Goal: Transaction & Acquisition: Purchase product/service

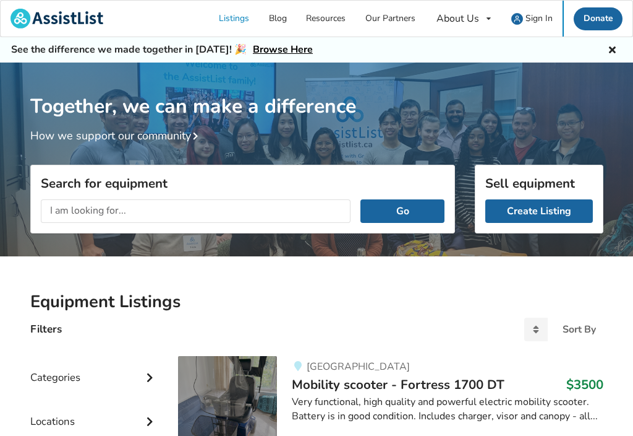
click at [139, 208] on input "text" at bounding box center [196, 211] width 311 height 24
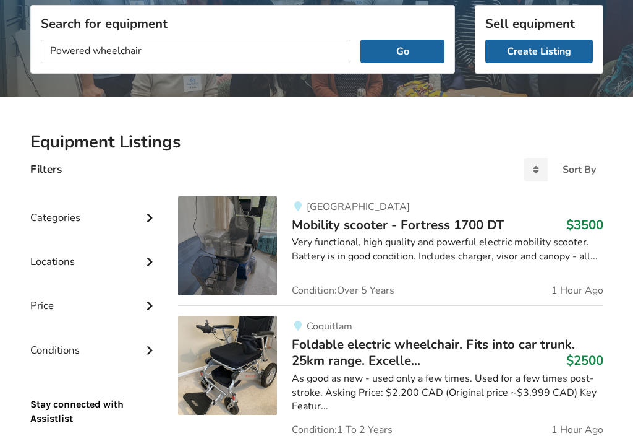
type input "Powered wheelchair"
click at [405, 48] on button "Go" at bounding box center [403, 52] width 84 height 24
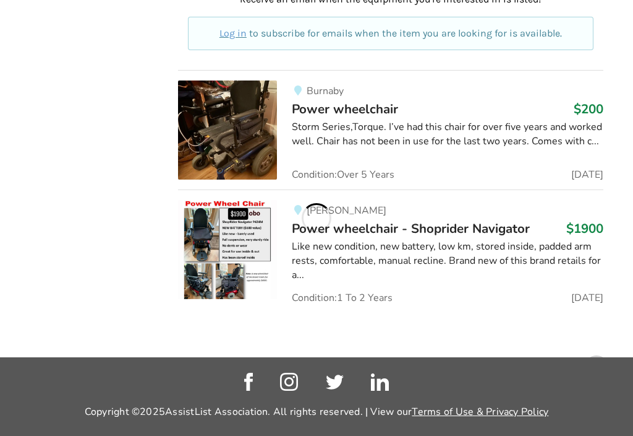
scroll to position [771, 0]
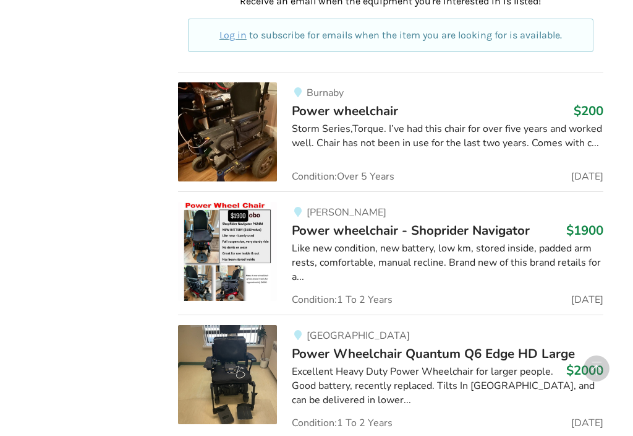
click at [583, 134] on div "Storm Series,Torque. I’ve had this chair for over five years and worked well. C…" at bounding box center [447, 136] width 311 height 28
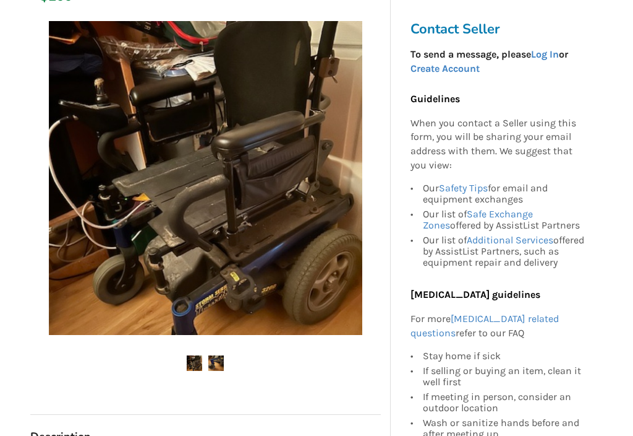
scroll to position [201, 0]
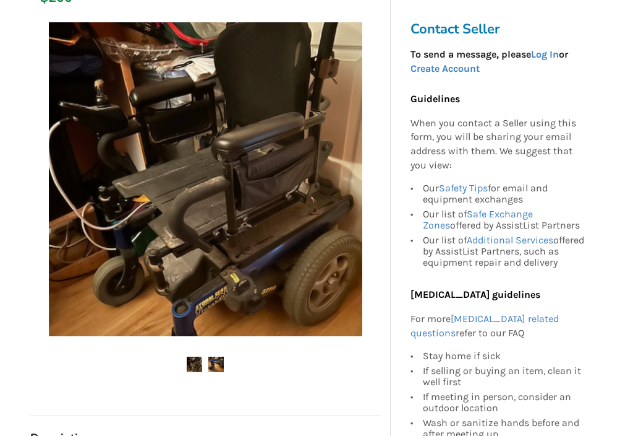
click at [215, 362] on img at bounding box center [215, 363] width 15 height 15
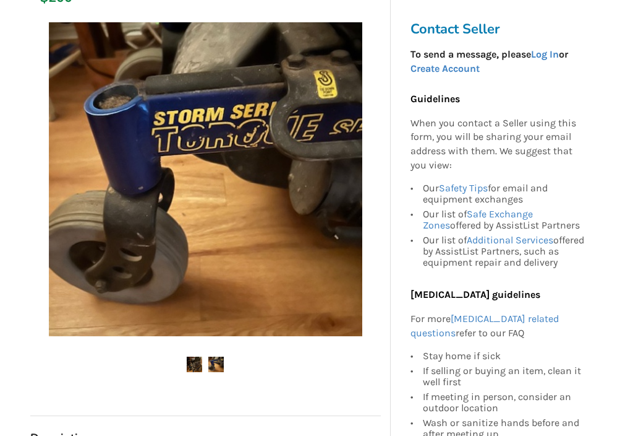
click at [193, 366] on img at bounding box center [194, 363] width 15 height 15
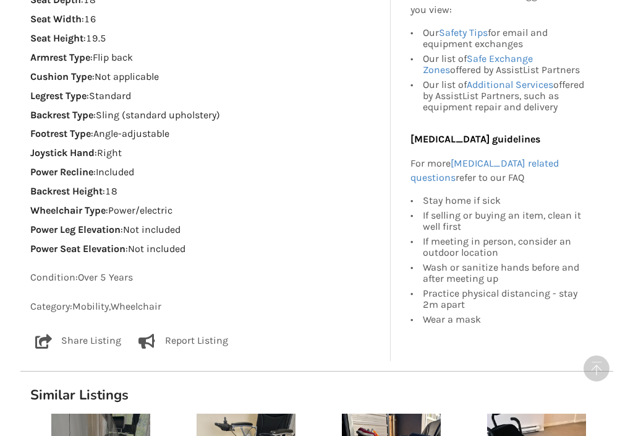
scroll to position [938, 0]
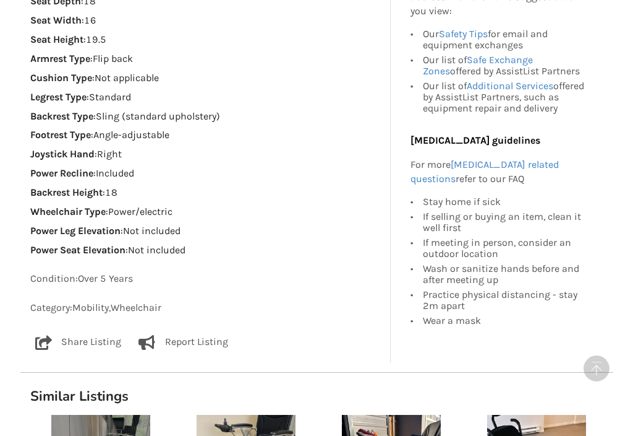
click at [45, 335] on icon at bounding box center [43, 342] width 17 height 15
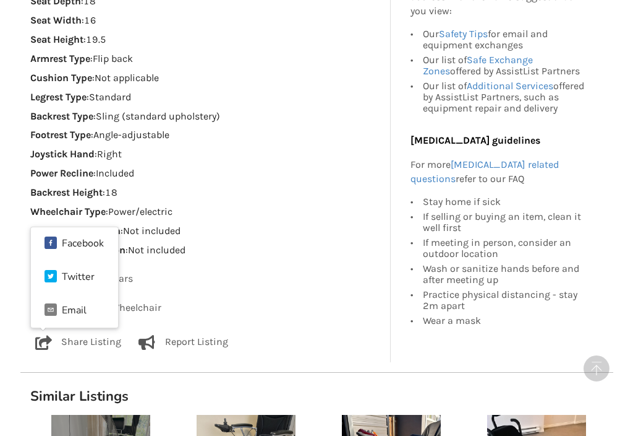
click at [85, 305] on div "Email" at bounding box center [74, 310] width 25 height 10
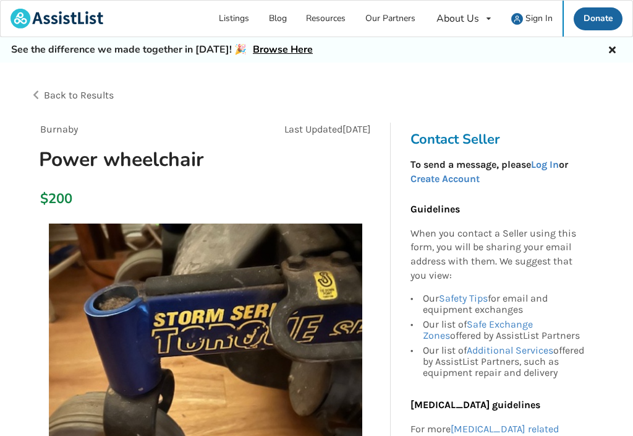
scroll to position [0, 0]
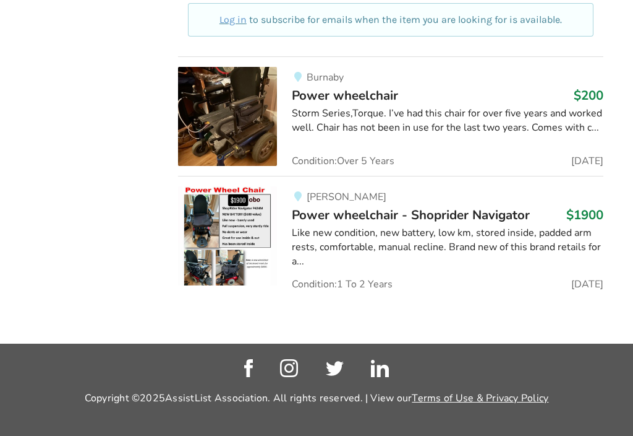
scroll to position [786, 0]
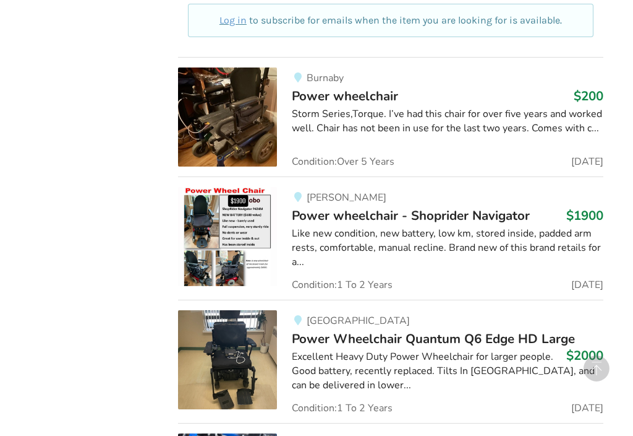
click at [230, 108] on img at bounding box center [227, 116] width 99 height 99
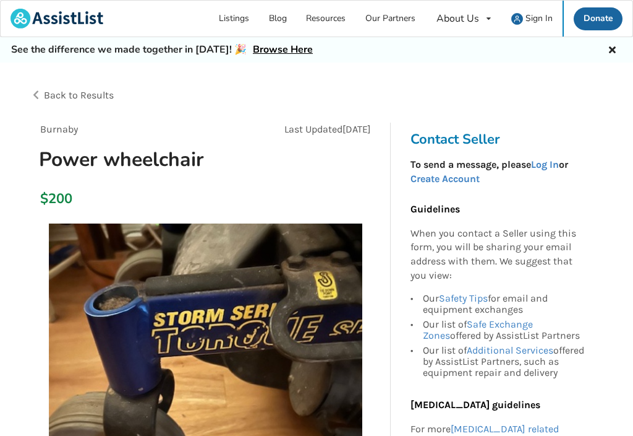
click at [82, 95] on span "Back to Results" at bounding box center [79, 95] width 70 height 12
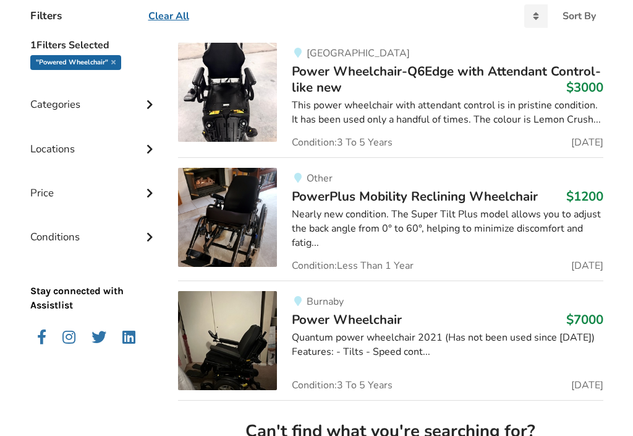
scroll to position [314, 0]
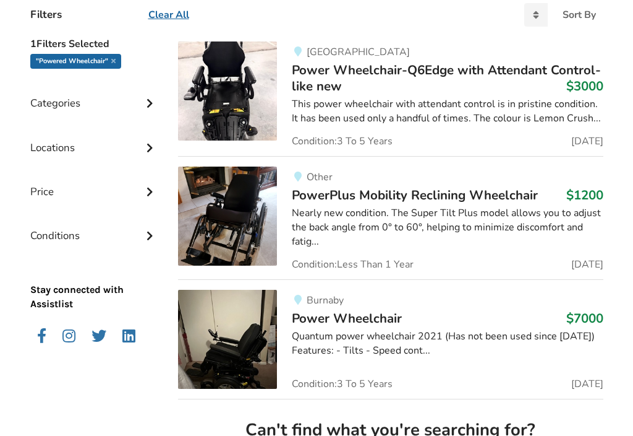
click at [147, 150] on icon at bounding box center [150, 146] width 12 height 11
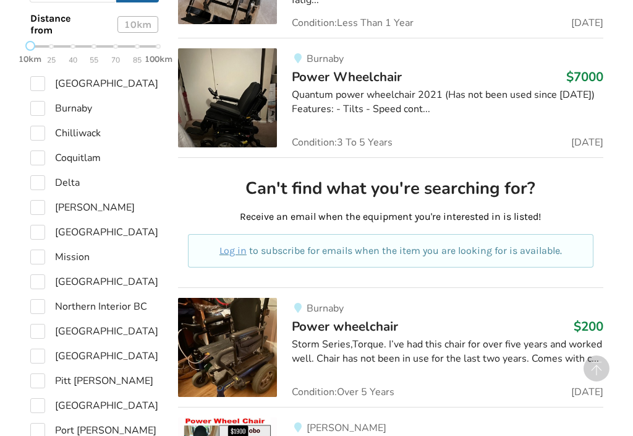
scroll to position [559, 0]
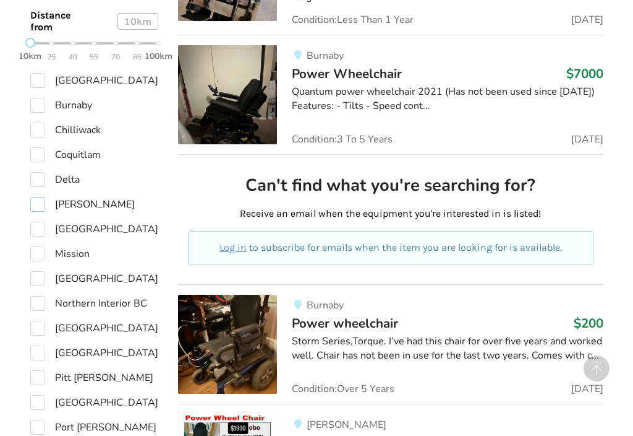
click at [35, 200] on label "[PERSON_NAME]" at bounding box center [82, 204] width 105 height 15
checkbox input "true"
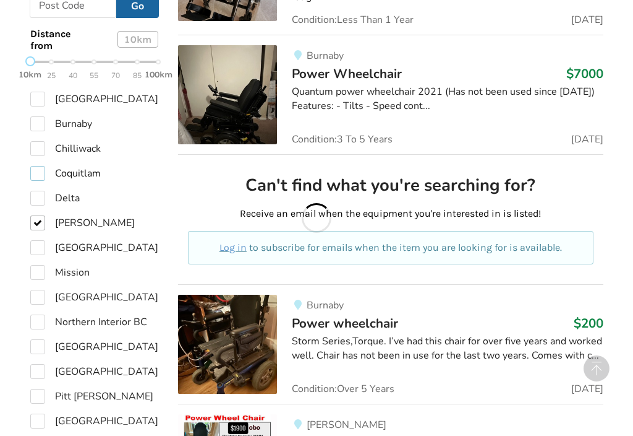
click at [33, 176] on label "Coquitlam" at bounding box center [65, 173] width 71 height 15
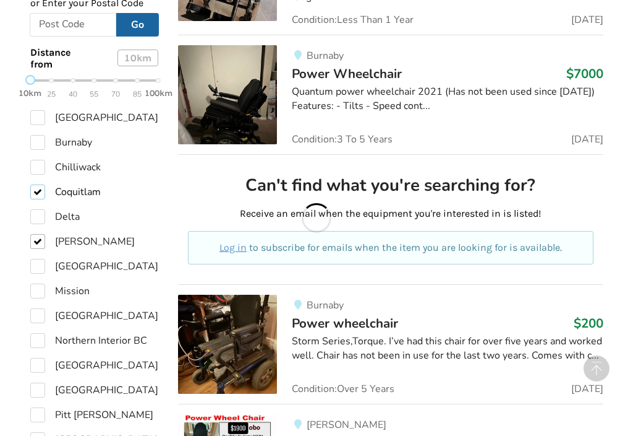
checkbox input "true"
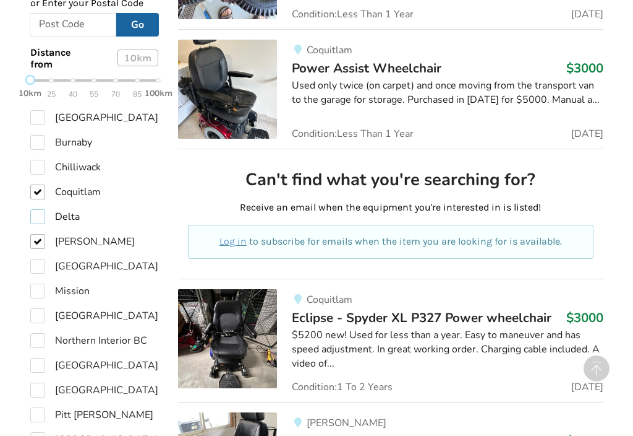
click at [36, 209] on label "Delta" at bounding box center [54, 216] width 49 height 15
checkbox input "true"
click at [38, 168] on label "Chilliwack" at bounding box center [65, 167] width 71 height 15
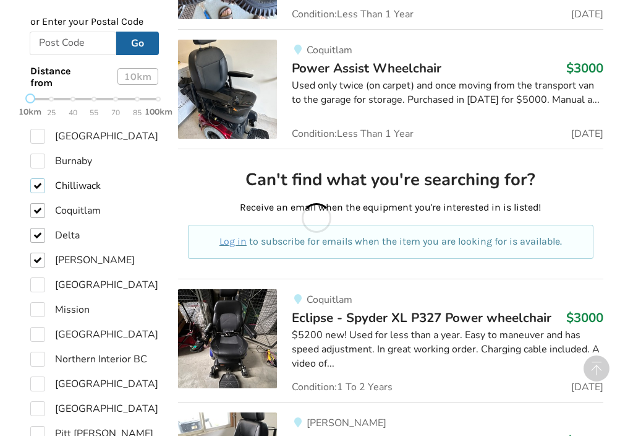
checkbox input "true"
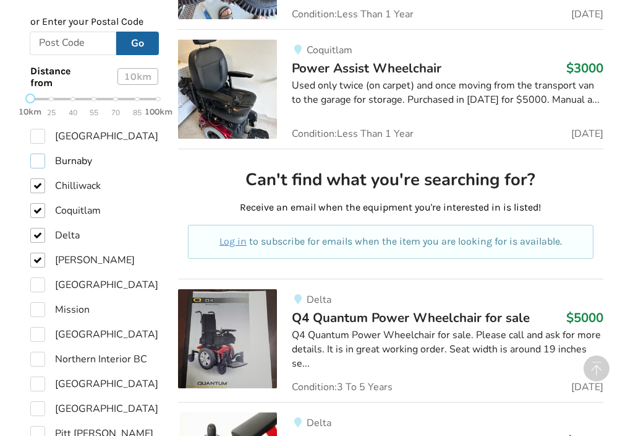
click at [36, 153] on label "Burnaby" at bounding box center [61, 160] width 62 height 15
checkbox input "true"
click at [36, 131] on label "[GEOGRAPHIC_DATA]" at bounding box center [94, 136] width 128 height 15
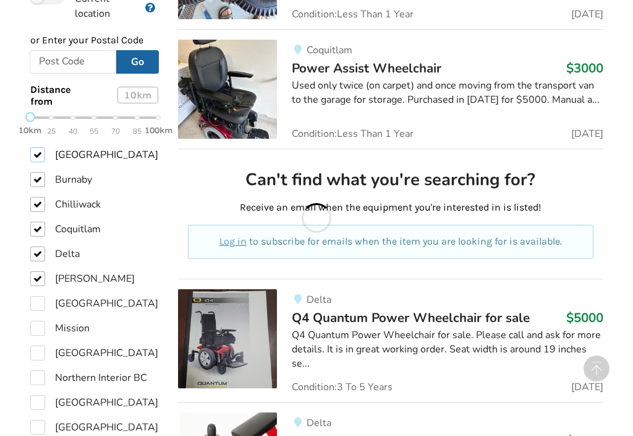
checkbox input "true"
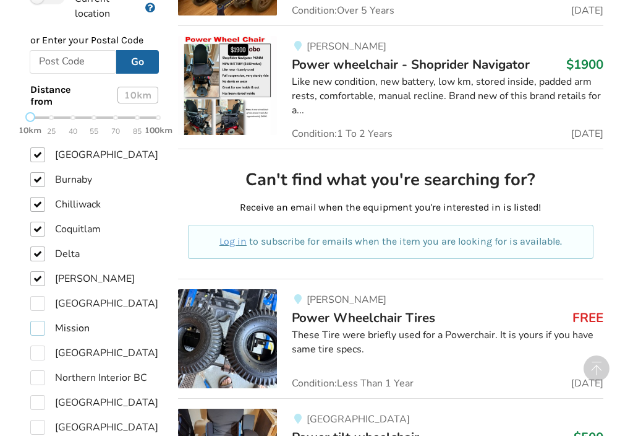
click at [39, 320] on label "Mission" at bounding box center [59, 327] width 59 height 15
checkbox input "true"
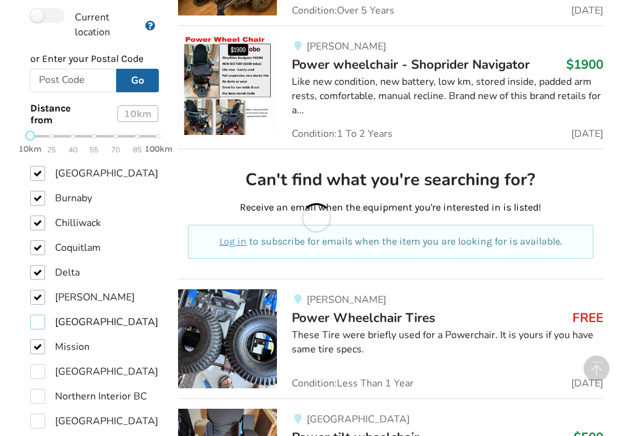
click at [37, 314] on label "[GEOGRAPHIC_DATA]" at bounding box center [94, 321] width 128 height 15
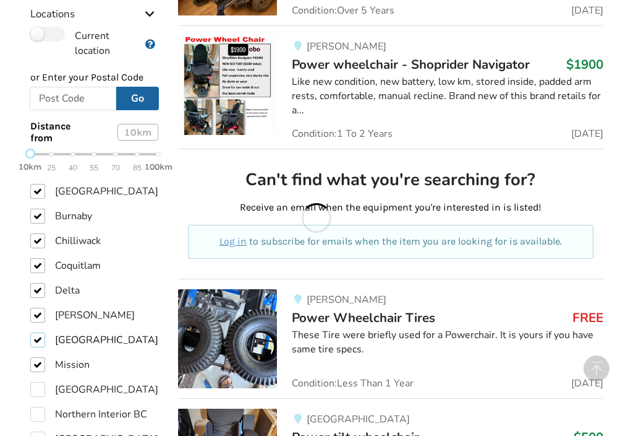
checkbox input "true"
click at [35, 382] on label "[GEOGRAPHIC_DATA]" at bounding box center [94, 389] width 128 height 15
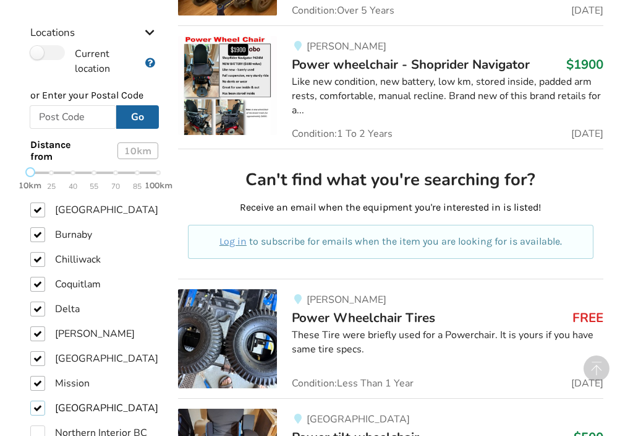
checkbox input "true"
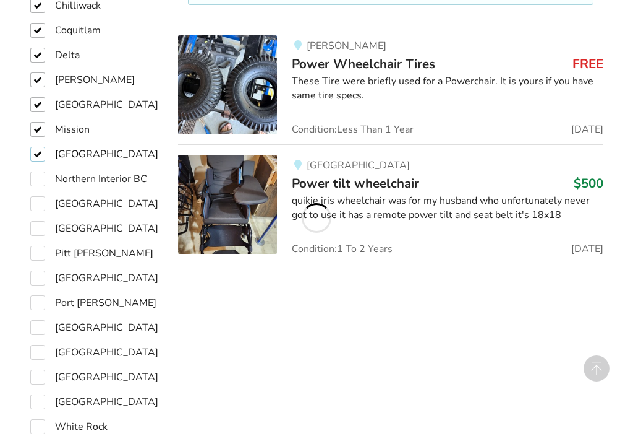
scroll to position [810, 0]
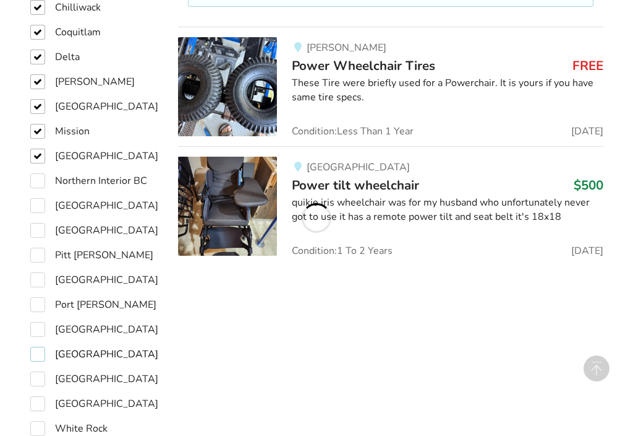
click at [36, 346] on label "[GEOGRAPHIC_DATA]" at bounding box center [94, 353] width 128 height 15
checkbox input "true"
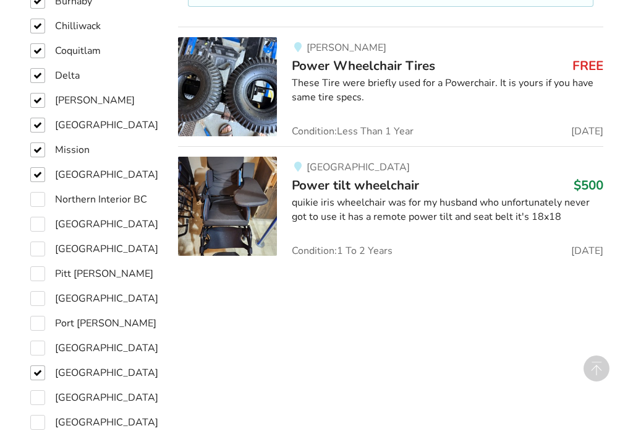
checkbox input "true"
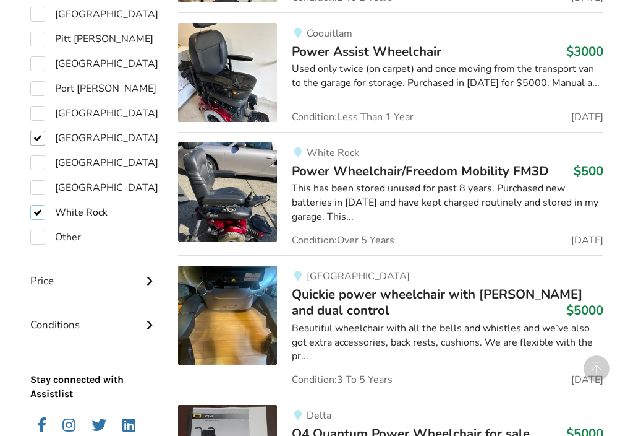
scroll to position [1064, 0]
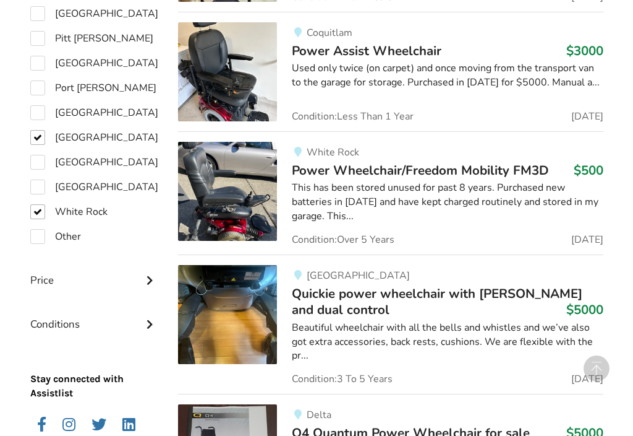
click at [436, 168] on span "Power Wheelchair/Freedom Mobility FM3D" at bounding box center [420, 169] width 257 height 17
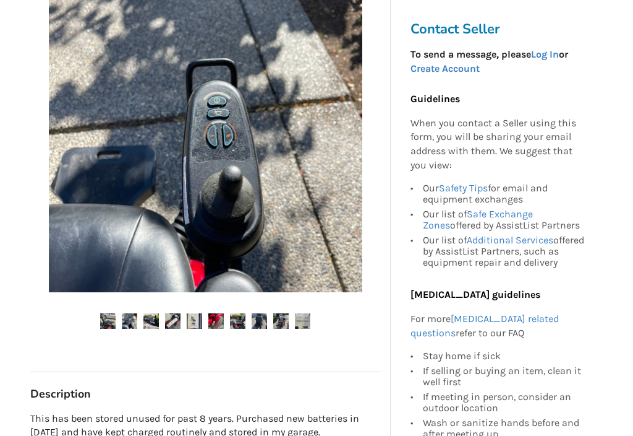
scroll to position [299, 0]
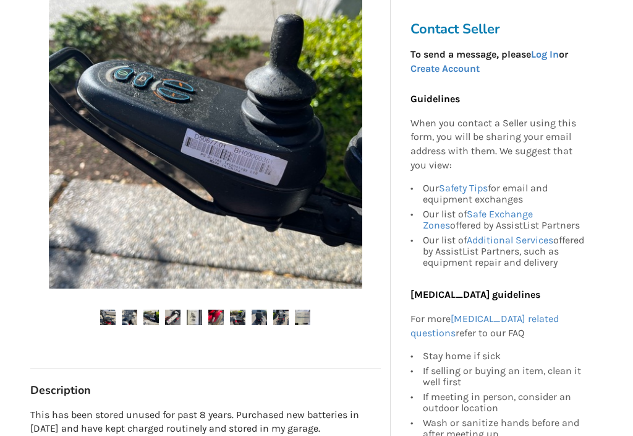
click at [102, 314] on img at bounding box center [107, 316] width 15 height 15
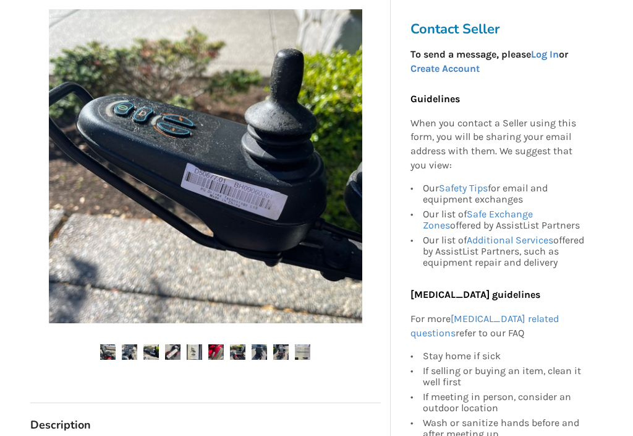
scroll to position [264, 0]
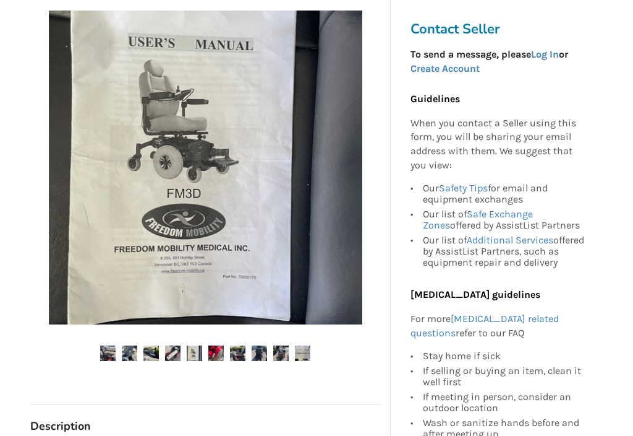
click at [126, 354] on img at bounding box center [129, 352] width 15 height 15
click at [105, 346] on img at bounding box center [107, 352] width 15 height 15
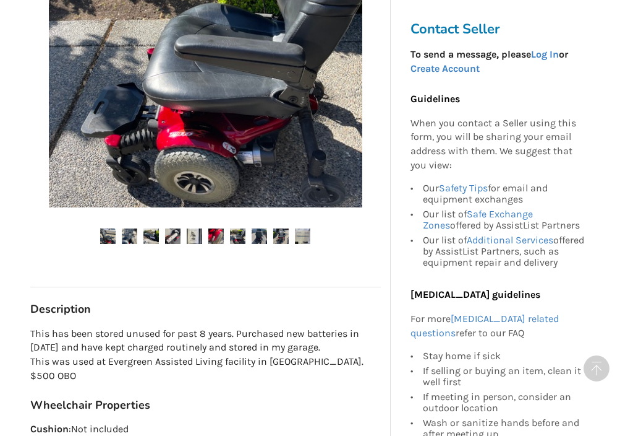
scroll to position [381, 0]
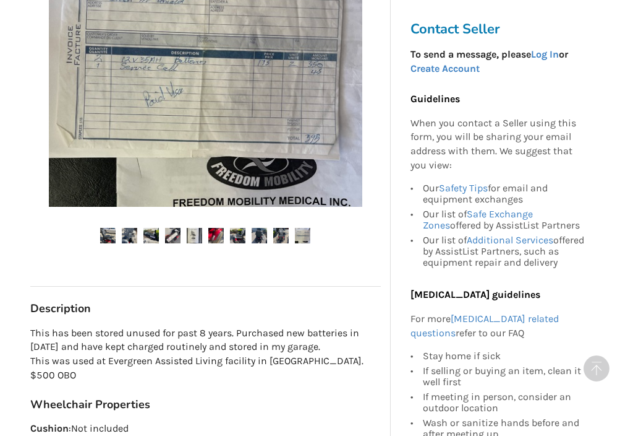
click at [463, 67] on link "Create Account" at bounding box center [445, 68] width 69 height 12
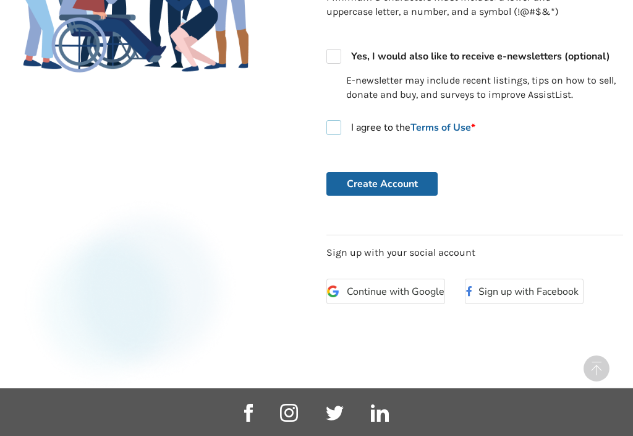
click at [335, 123] on label "I agree to the Terms of Use *" at bounding box center [401, 127] width 149 height 15
click at [332, 121] on label "I agree to the Terms of Use *" at bounding box center [401, 127] width 149 height 15
checkbox input "false"
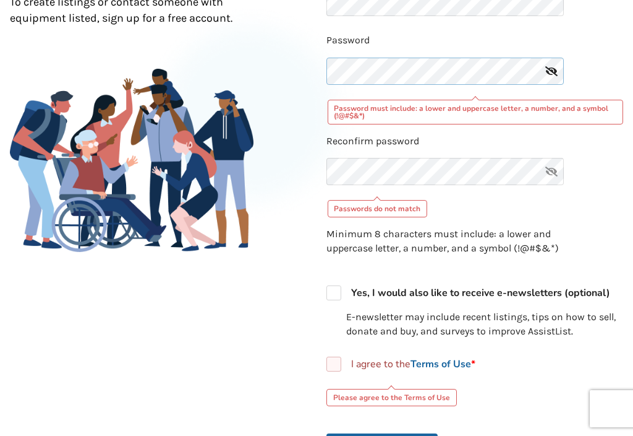
scroll to position [202, 0]
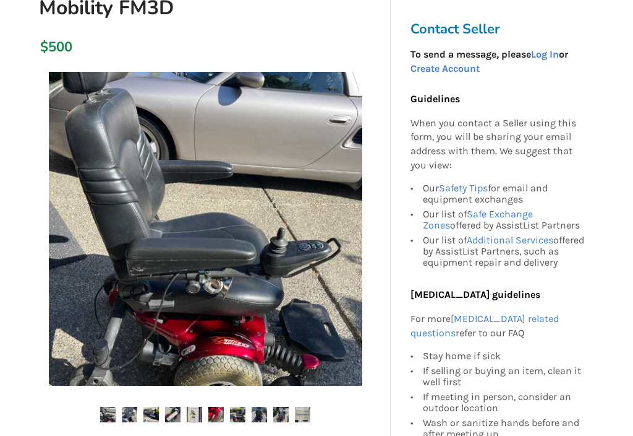
scroll to position [139, 0]
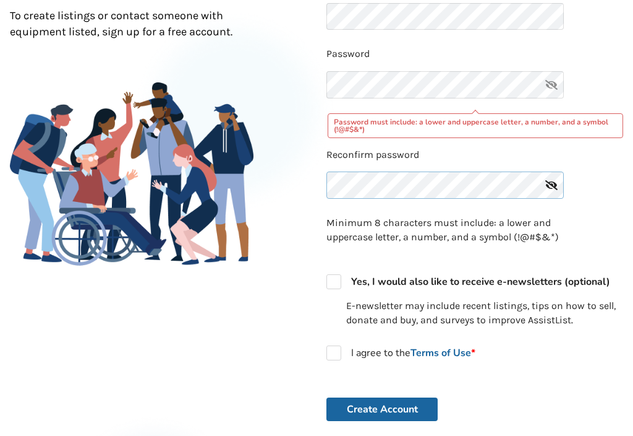
scroll to position [207, 238]
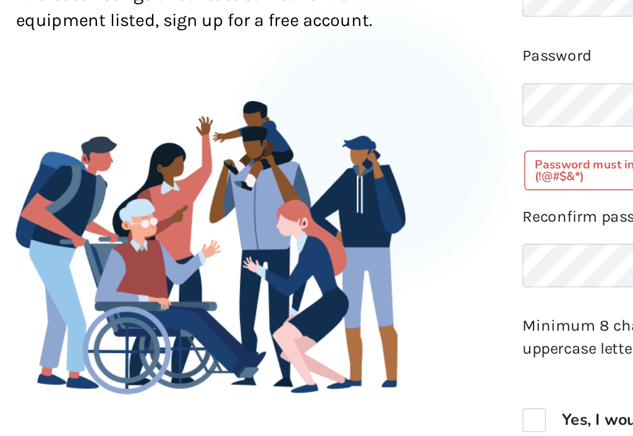
click at [328, 103] on div "Password must include: a lower and uppercase letter, a number, and a symbol (!@…" at bounding box center [476, 106] width 296 height 25
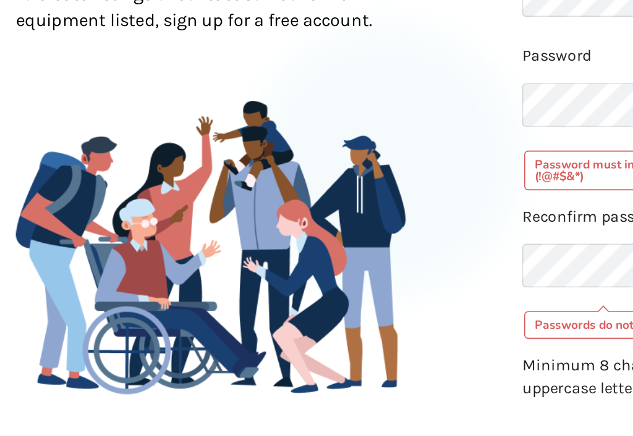
scroll to position [91, 0]
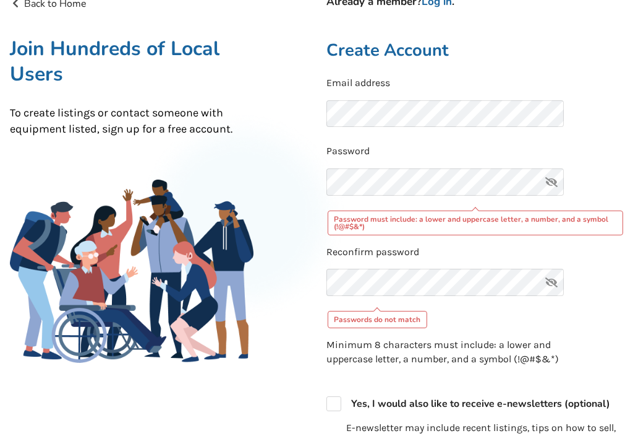
click at [438, 216] on div "Password must include: a lower and uppercase letter, a number, and a symbol (!@…" at bounding box center [476, 222] width 296 height 25
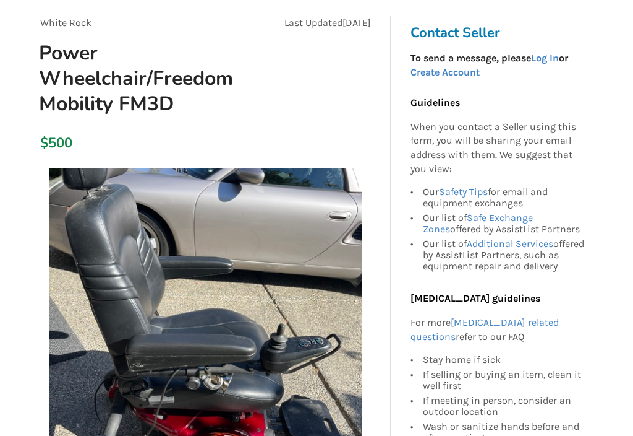
scroll to position [139, 0]
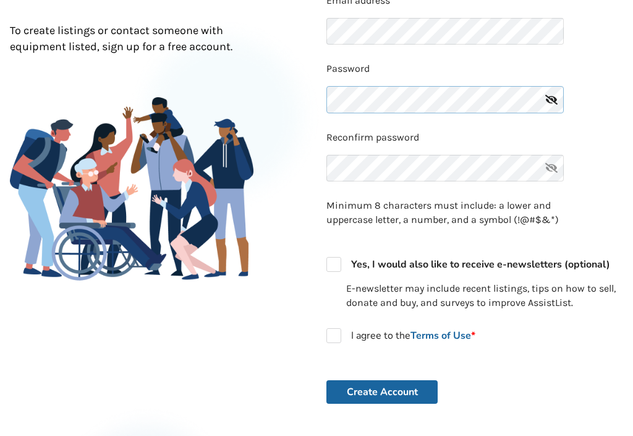
scroll to position [177, 0]
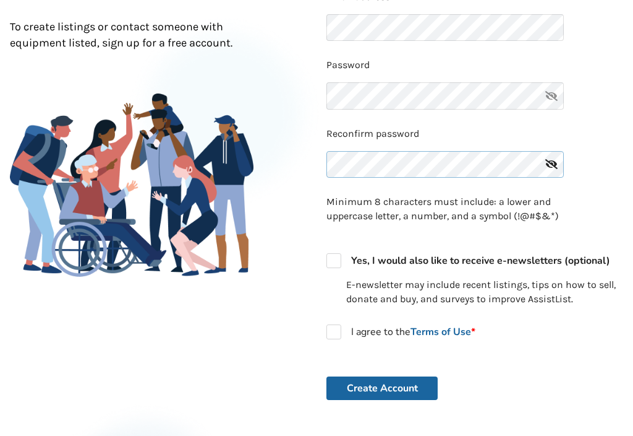
click at [549, 95] on icon at bounding box center [551, 95] width 25 height 27
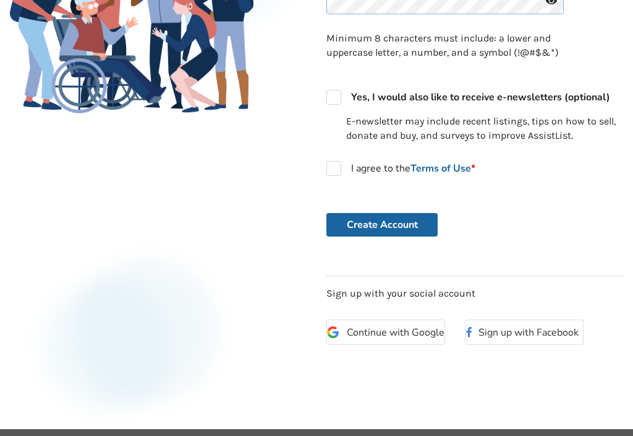
scroll to position [339, 0]
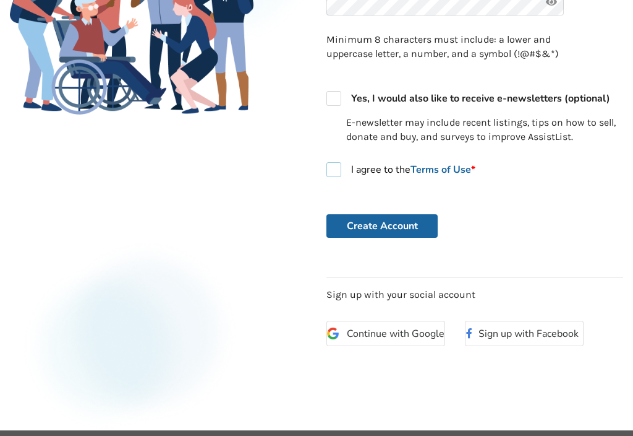
click at [335, 163] on label "I agree to the Terms of Use *" at bounding box center [401, 169] width 149 height 15
checkbox input "true"
click at [421, 218] on button "Create Account" at bounding box center [382, 226] width 111 height 24
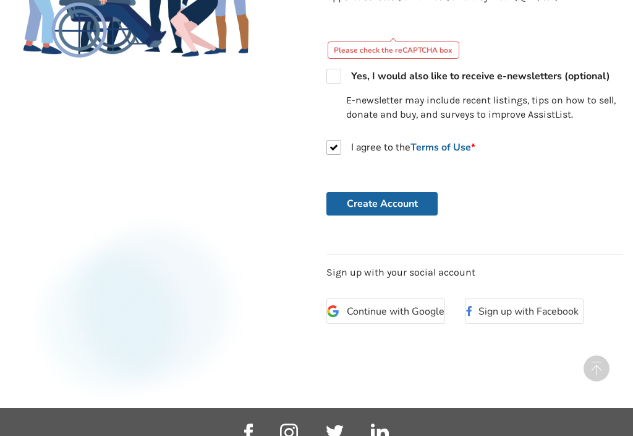
scroll to position [397, 0]
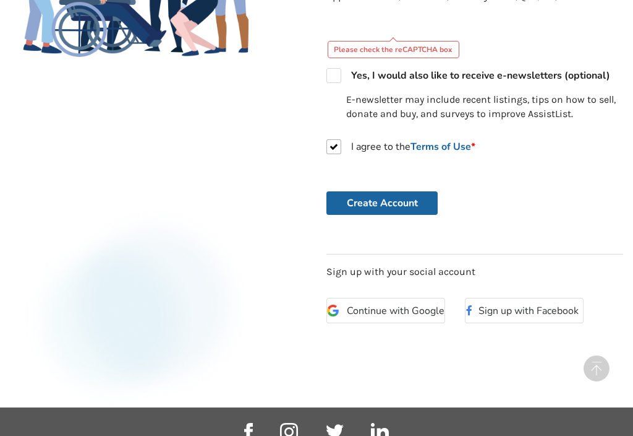
click at [414, 191] on button "Create Account" at bounding box center [382, 203] width 111 height 24
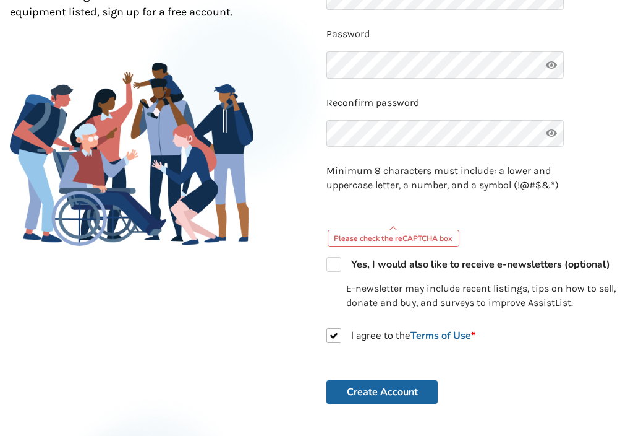
scroll to position [208, 0]
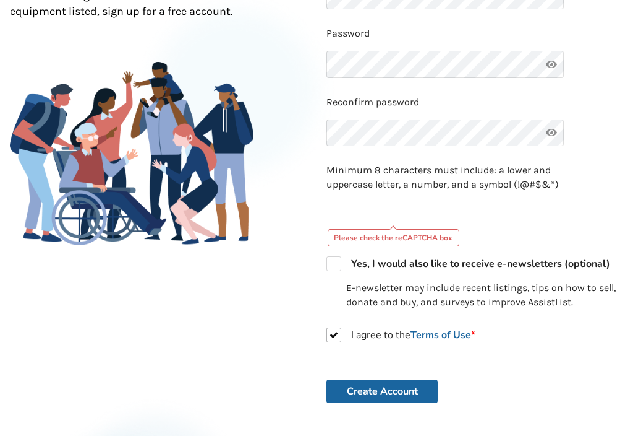
click at [397, 383] on button "Create Account" at bounding box center [382, 391] width 111 height 24
click at [394, 388] on button "Create Account" at bounding box center [382, 391] width 111 height 24
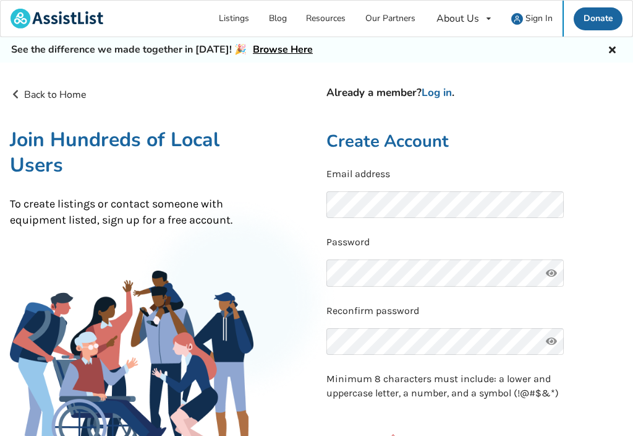
scroll to position [0, 0]
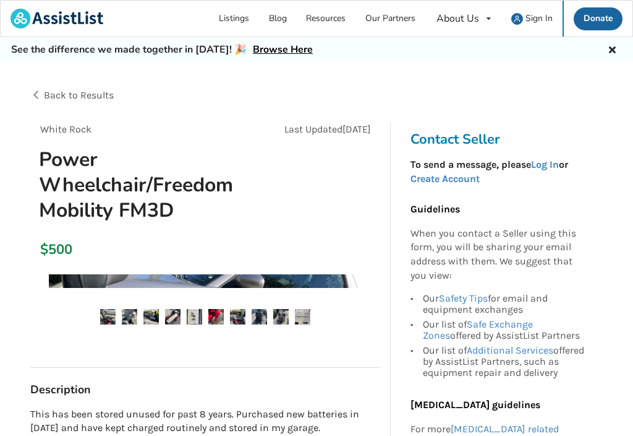
scroll to position [139, 0]
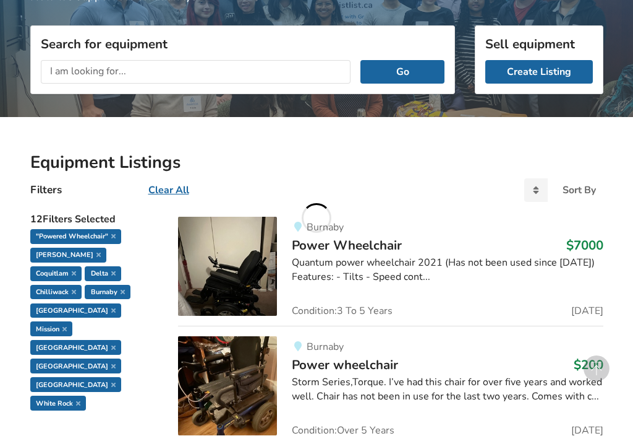
scroll to position [1079, 0]
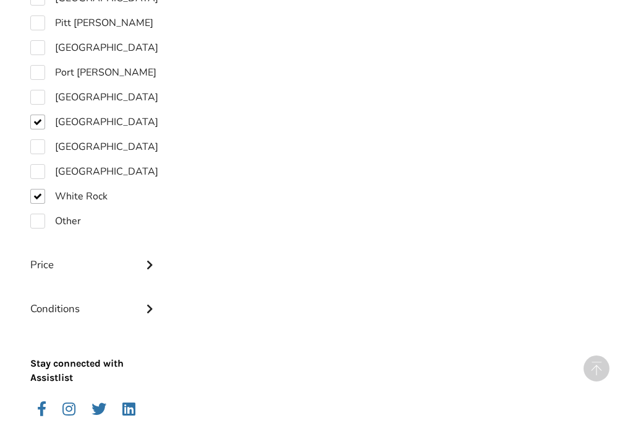
click at [148, 233] on div "Price" at bounding box center [94, 255] width 129 height 44
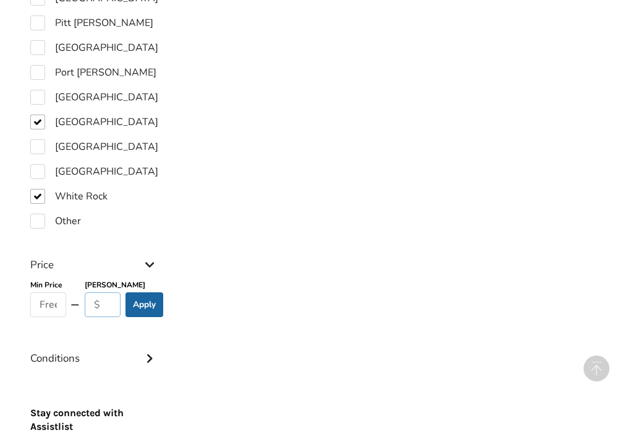
click at [100, 292] on input "text" at bounding box center [103, 304] width 36 height 25
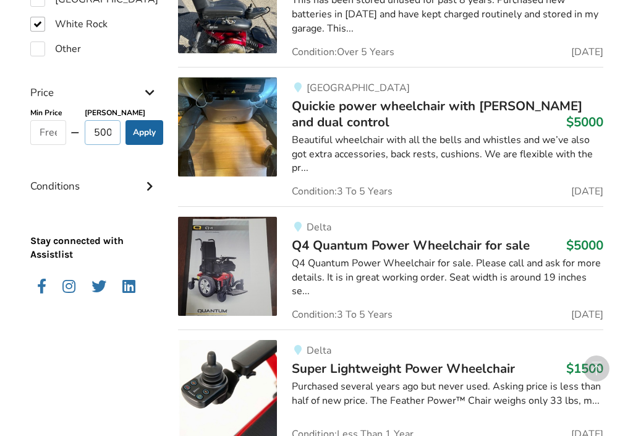
type input "500"
click at [148, 120] on button "Apply" at bounding box center [145, 132] width 38 height 25
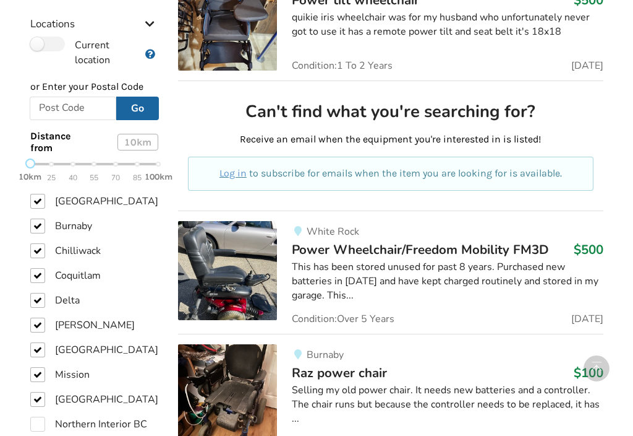
scroll to position [624, 0]
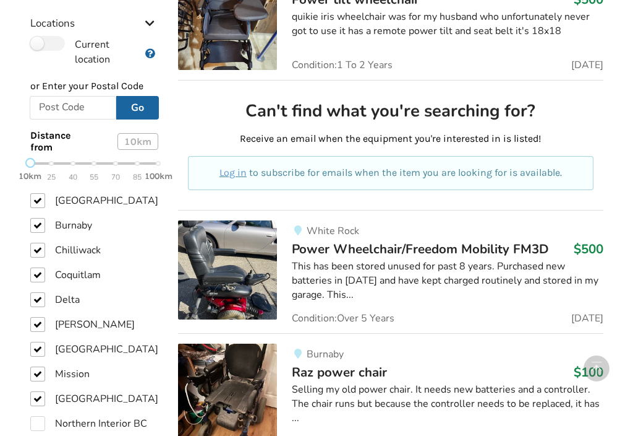
click at [96, 170] on span "55" at bounding box center [94, 177] width 9 height 14
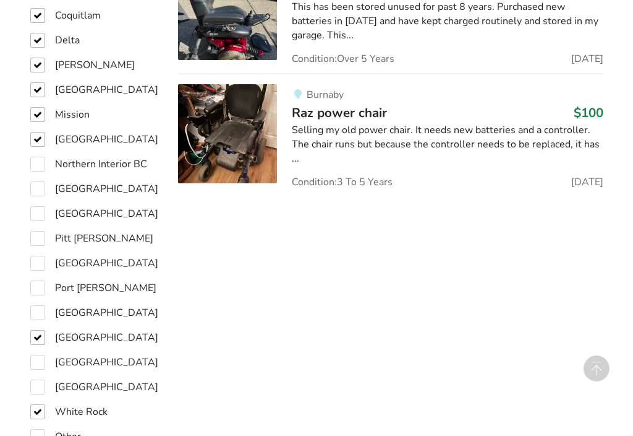
scroll to position [887, 0]
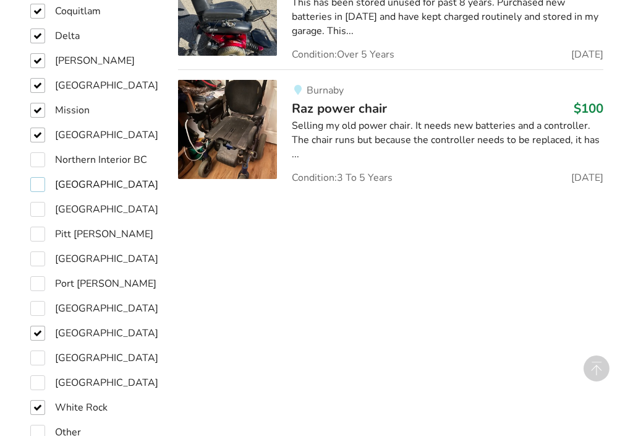
click at [38, 177] on label "[GEOGRAPHIC_DATA]" at bounding box center [94, 184] width 128 height 15
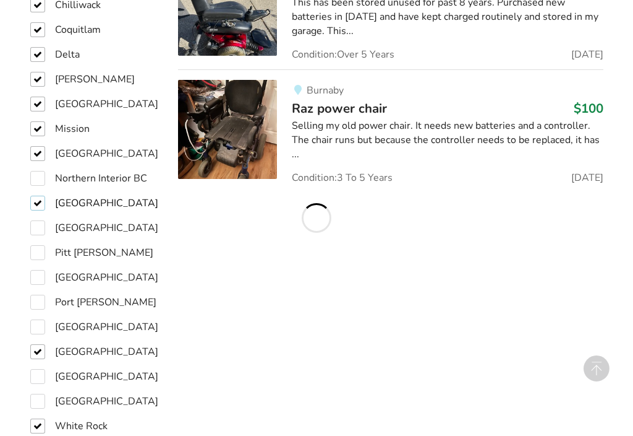
checkbox input "true"
click at [38, 245] on label "Pitt [PERSON_NAME]" at bounding box center [91, 252] width 123 height 15
checkbox input "true"
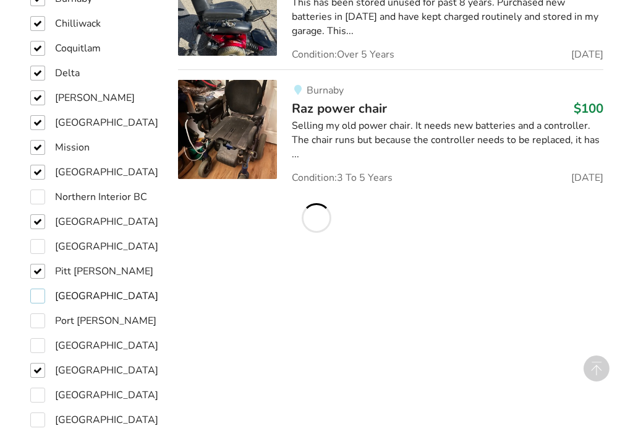
click at [42, 288] on label "[GEOGRAPHIC_DATA]" at bounding box center [94, 295] width 128 height 15
checkbox input "true"
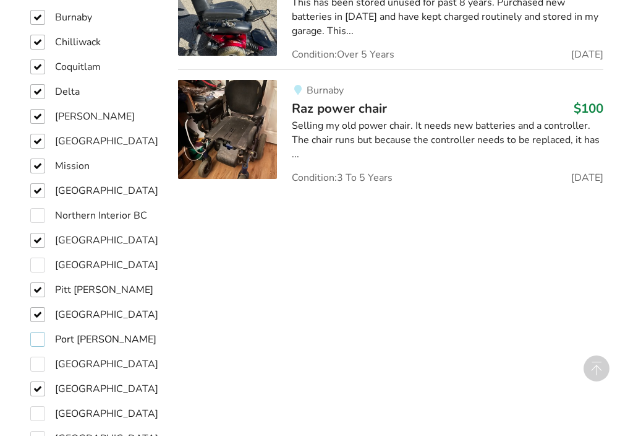
click at [44, 332] on label "Port [PERSON_NAME]" at bounding box center [93, 339] width 126 height 15
checkbox input "true"
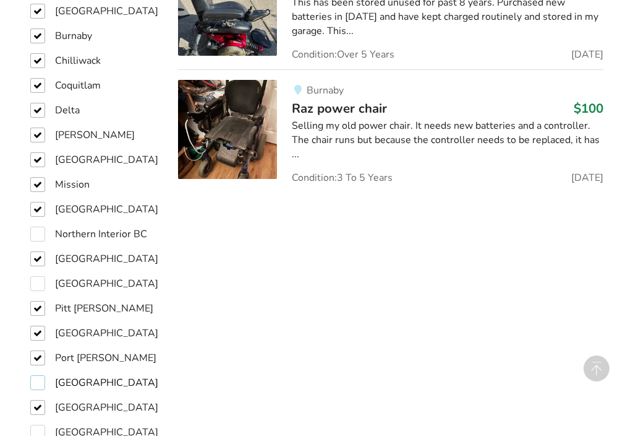
click at [41, 375] on label "[GEOGRAPHIC_DATA]" at bounding box center [94, 382] width 128 height 15
checkbox input "true"
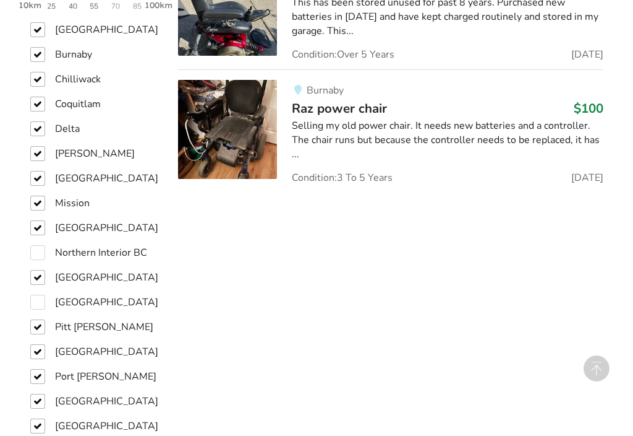
checkbox input "true"
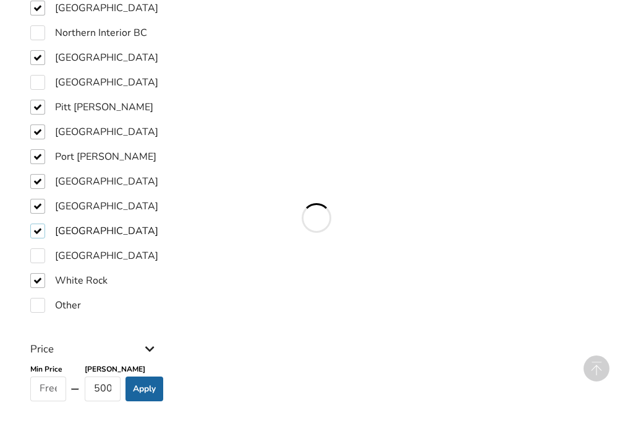
scroll to position [1128, 0]
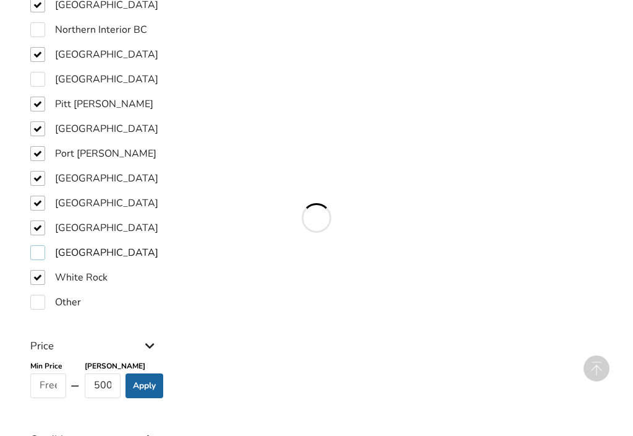
click at [41, 245] on label "[GEOGRAPHIC_DATA]" at bounding box center [94, 252] width 128 height 15
checkbox input "true"
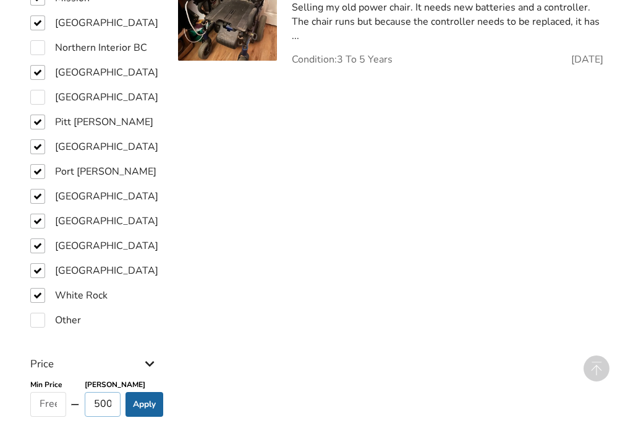
click at [114, 392] on input "500" at bounding box center [103, 404] width 36 height 25
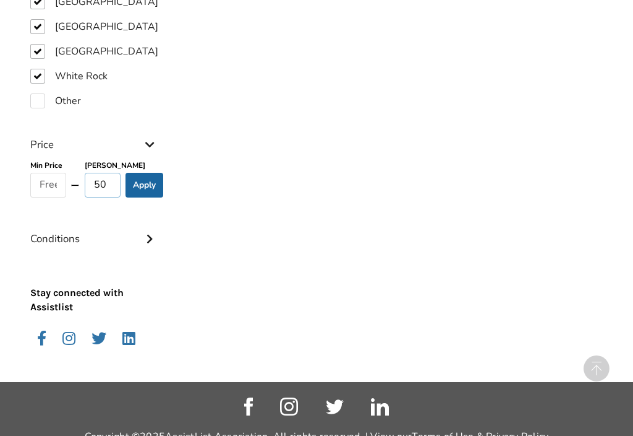
type input "5"
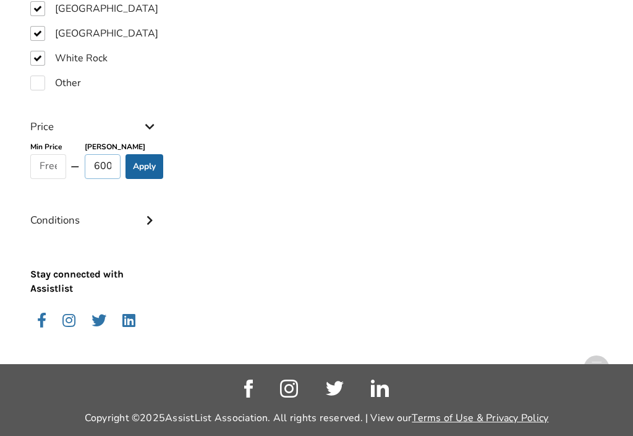
type input "600"
click at [142, 154] on button "Apply" at bounding box center [145, 166] width 38 height 25
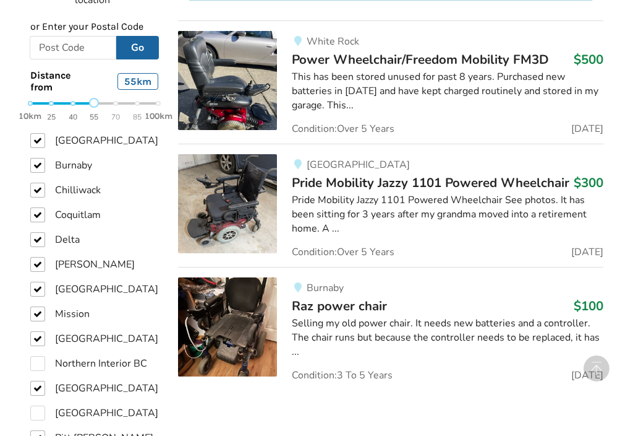
scroll to position [813, 0]
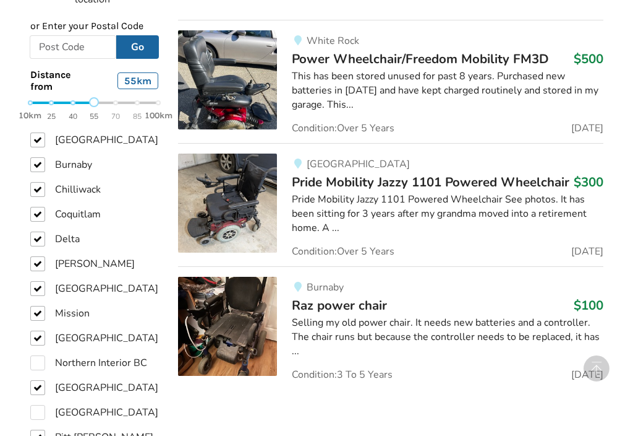
click at [376, 178] on span "Pride Mobility Jazzy 1101 Powered Wheelchair" at bounding box center [431, 181] width 278 height 17
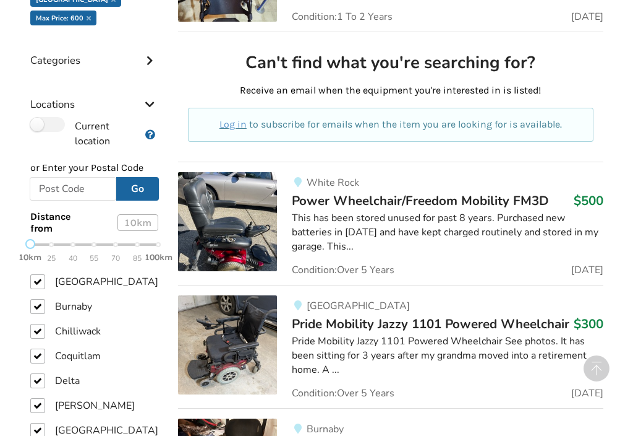
scroll to position [669, 0]
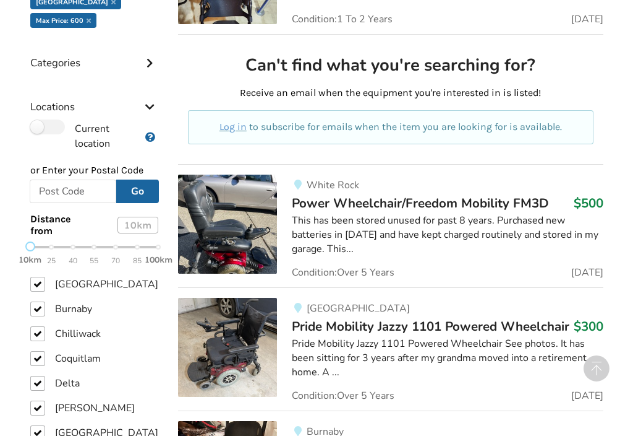
click at [136, 254] on span "85" at bounding box center [137, 261] width 9 height 14
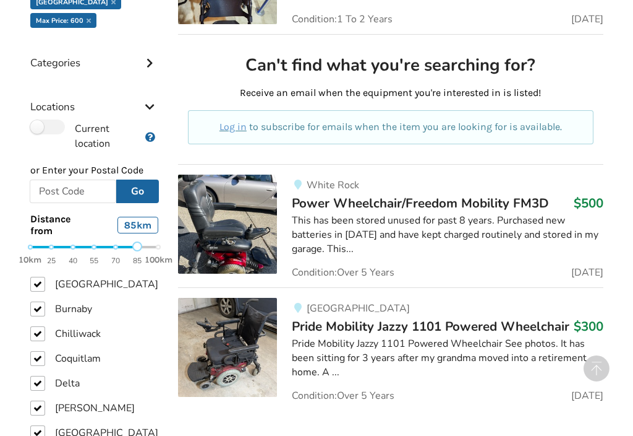
click at [153, 254] on span "100km" at bounding box center [159, 260] width 28 height 12
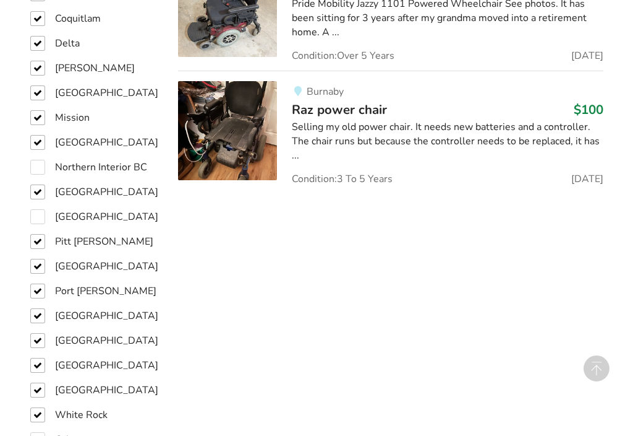
scroll to position [1010, 0]
click at [37, 159] on label "Northern Interior BC" at bounding box center [88, 166] width 117 height 15
checkbox input "true"
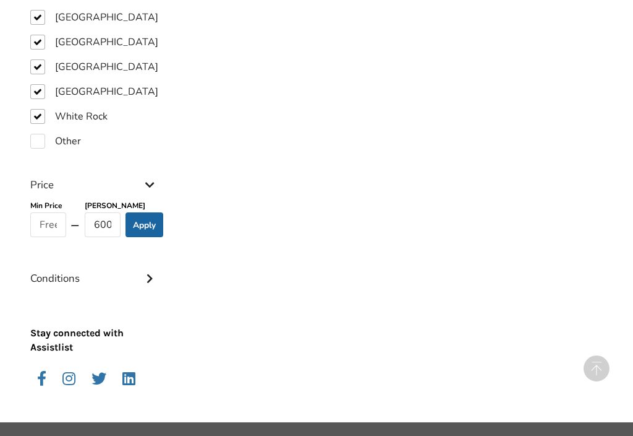
scroll to position [1324, 0]
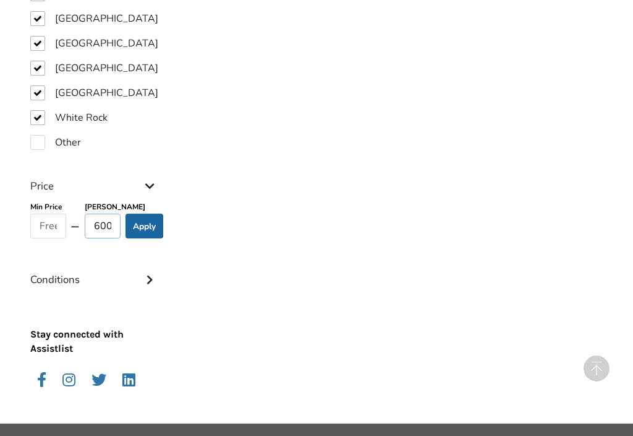
click at [108, 213] on input "600" at bounding box center [103, 225] width 36 height 25
type input "800"
click at [146, 213] on button "Apply" at bounding box center [145, 225] width 38 height 25
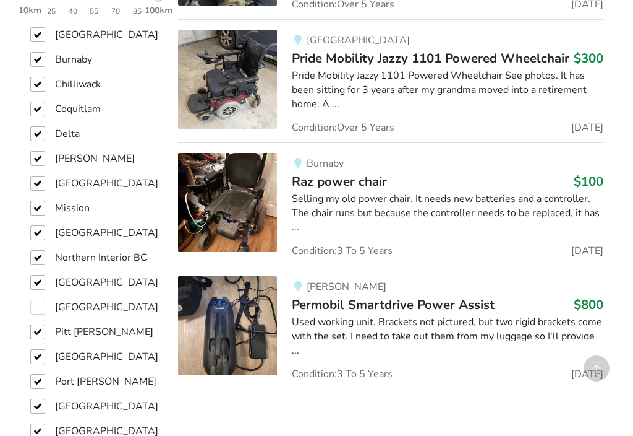
scroll to position [938, 0]
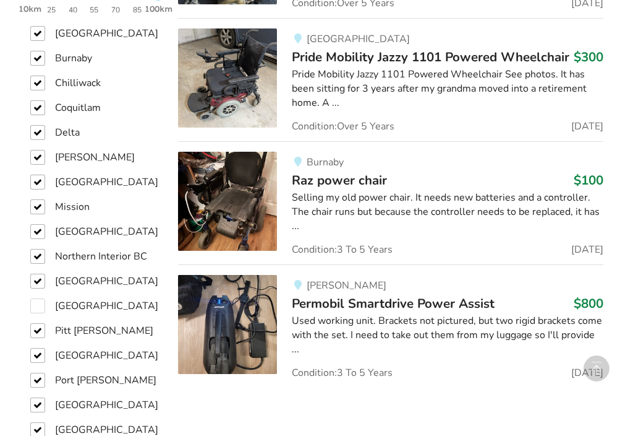
click at [369, 182] on span "Raz power chair" at bounding box center [339, 179] width 95 height 17
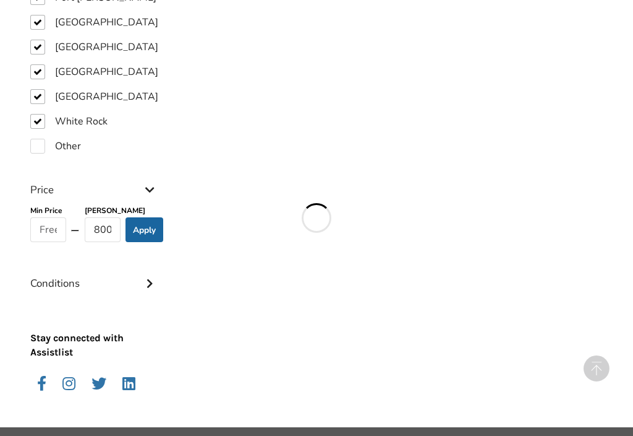
scroll to position [1320, 0]
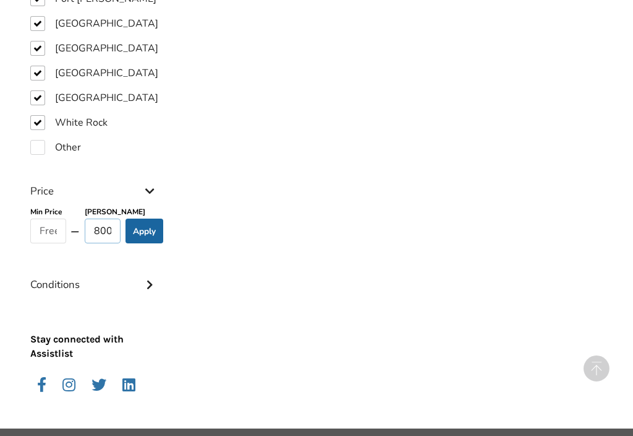
click at [109, 218] on input "800" at bounding box center [103, 230] width 36 height 25
type input "8"
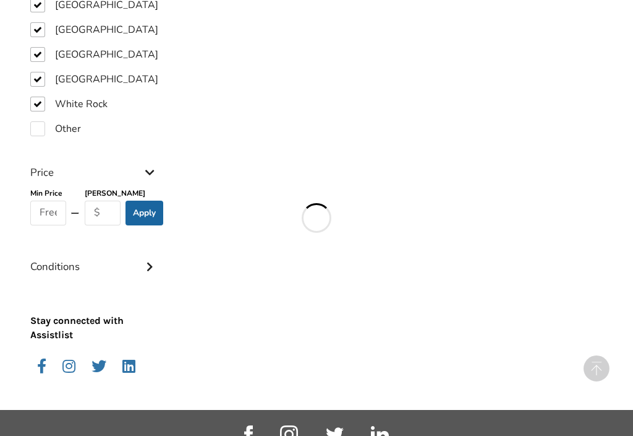
click at [147, 200] on button "Apply" at bounding box center [145, 212] width 38 height 25
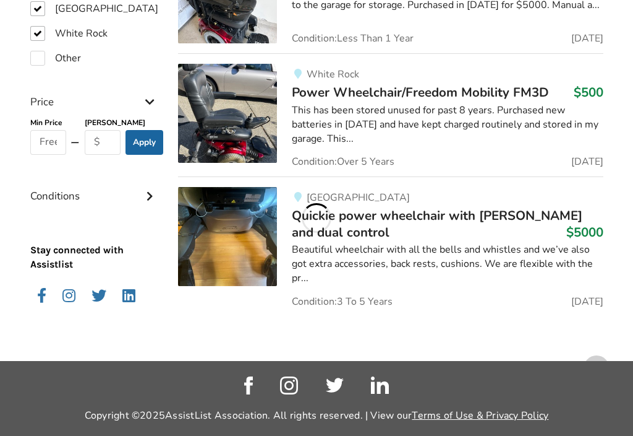
scroll to position [1389, 0]
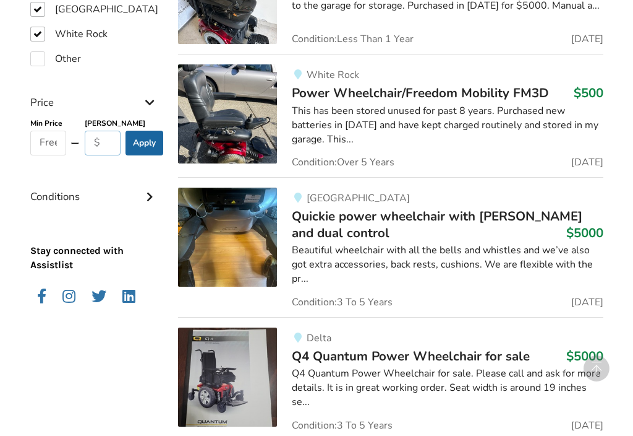
click at [95, 131] on input "text" at bounding box center [103, 143] width 36 height 25
type input "1000"
click at [140, 131] on button "Apply" at bounding box center [145, 143] width 38 height 25
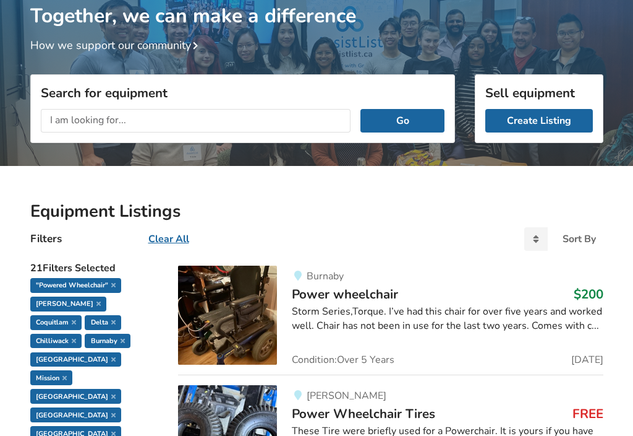
scroll to position [80, 0]
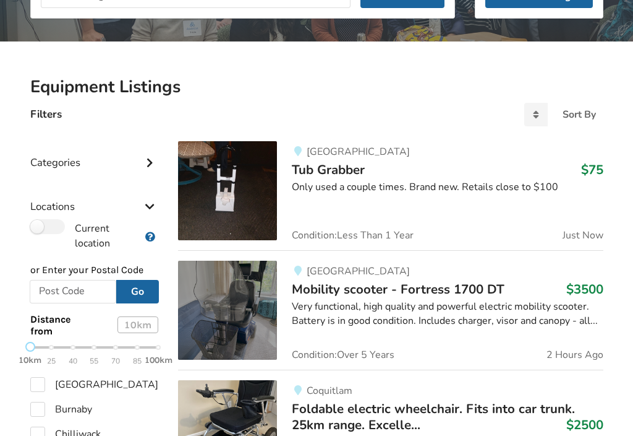
scroll to position [214, 0]
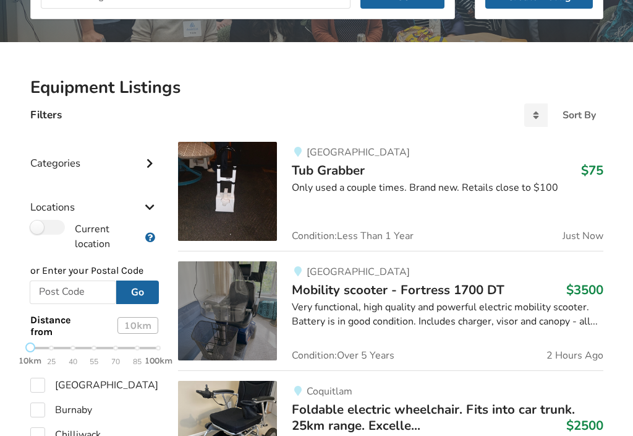
click at [140, 158] on div "Categories" at bounding box center [94, 154] width 129 height 44
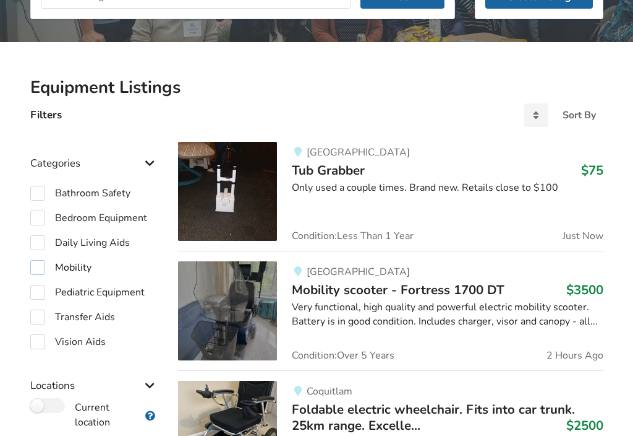
click at [38, 267] on label "Mobility" at bounding box center [60, 267] width 61 height 15
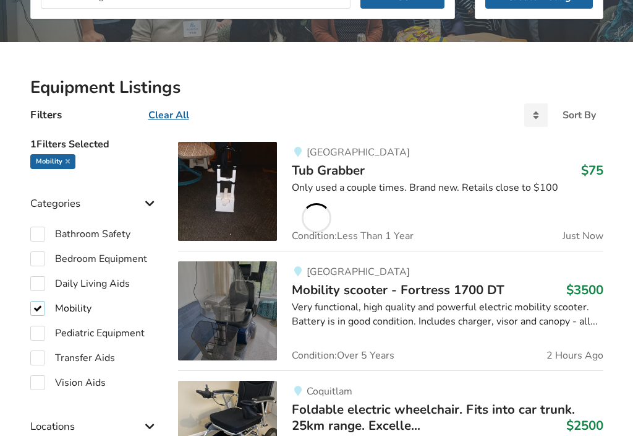
checkbox input "true"
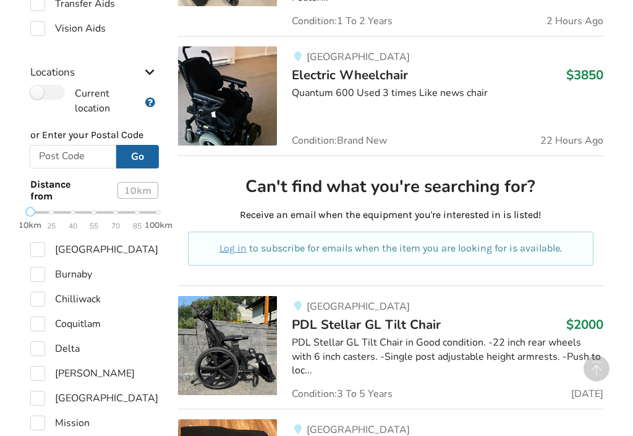
scroll to position [574, 0]
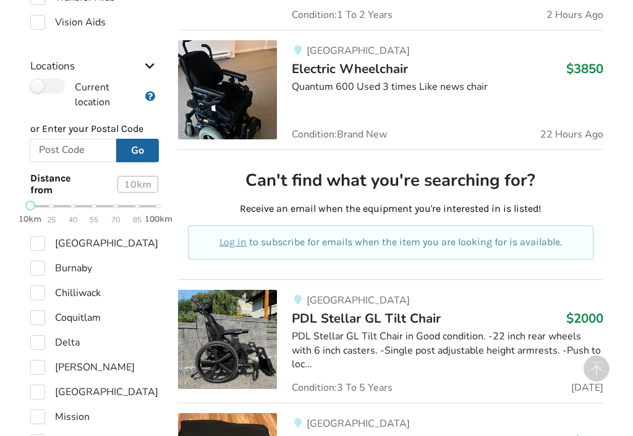
click at [163, 213] on strong "100km" at bounding box center [159, 218] width 28 height 11
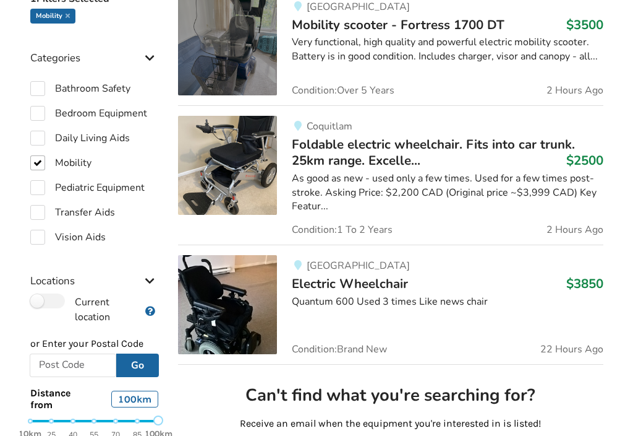
scroll to position [659, 0]
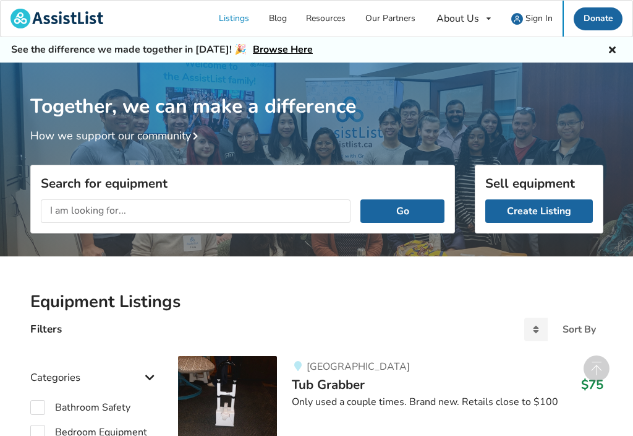
scroll to position [659, 0]
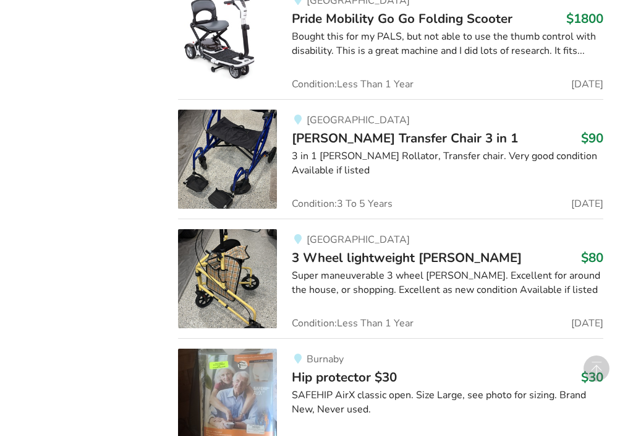
scroll to position [1265, 0]
